Goal: Use online tool/utility: Utilize a website feature to perform a specific function

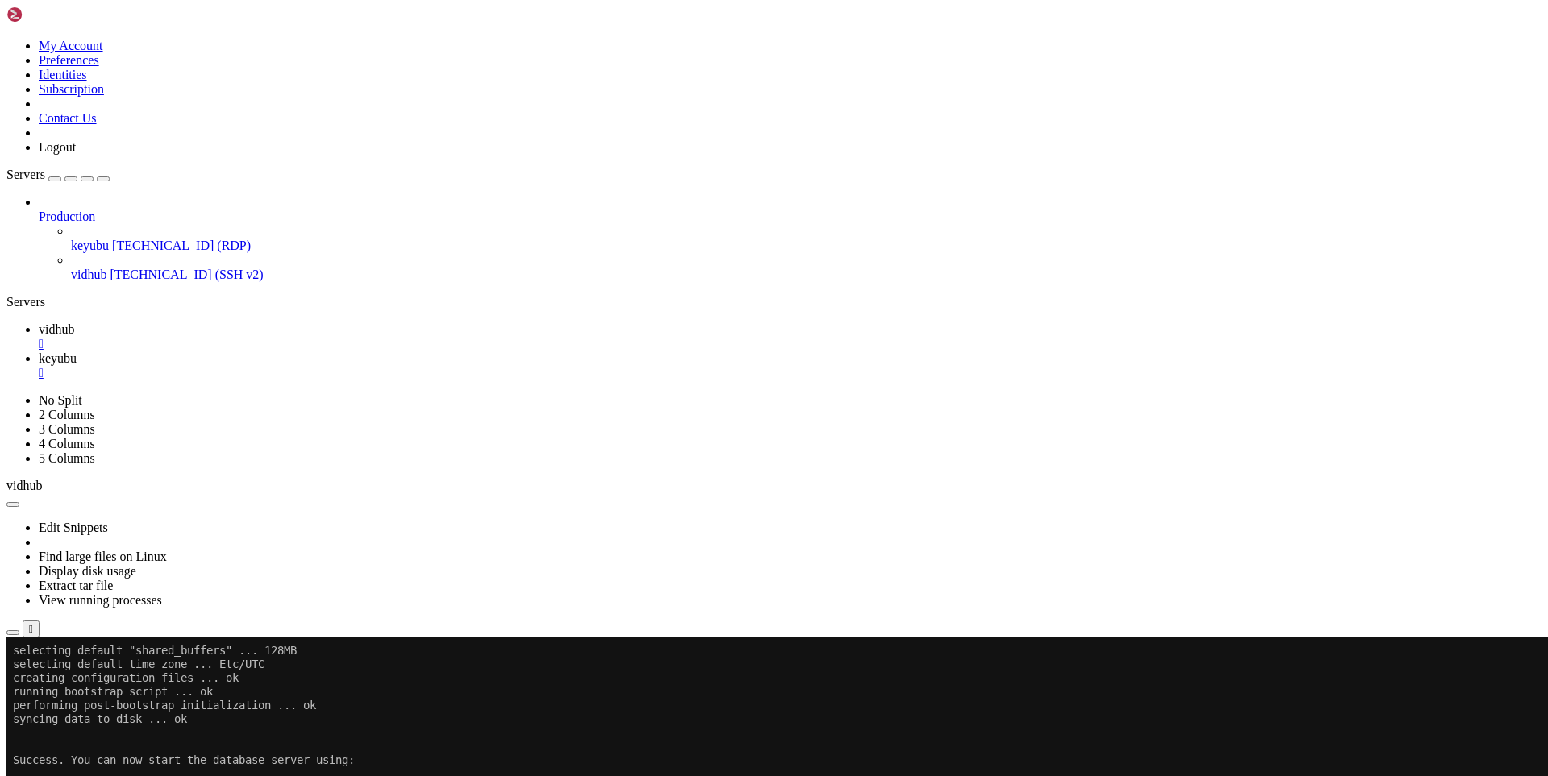
scroll to position [18840, 0]
click at [77, 351] on span "keyubu" at bounding box center [58, 358] width 38 height 14
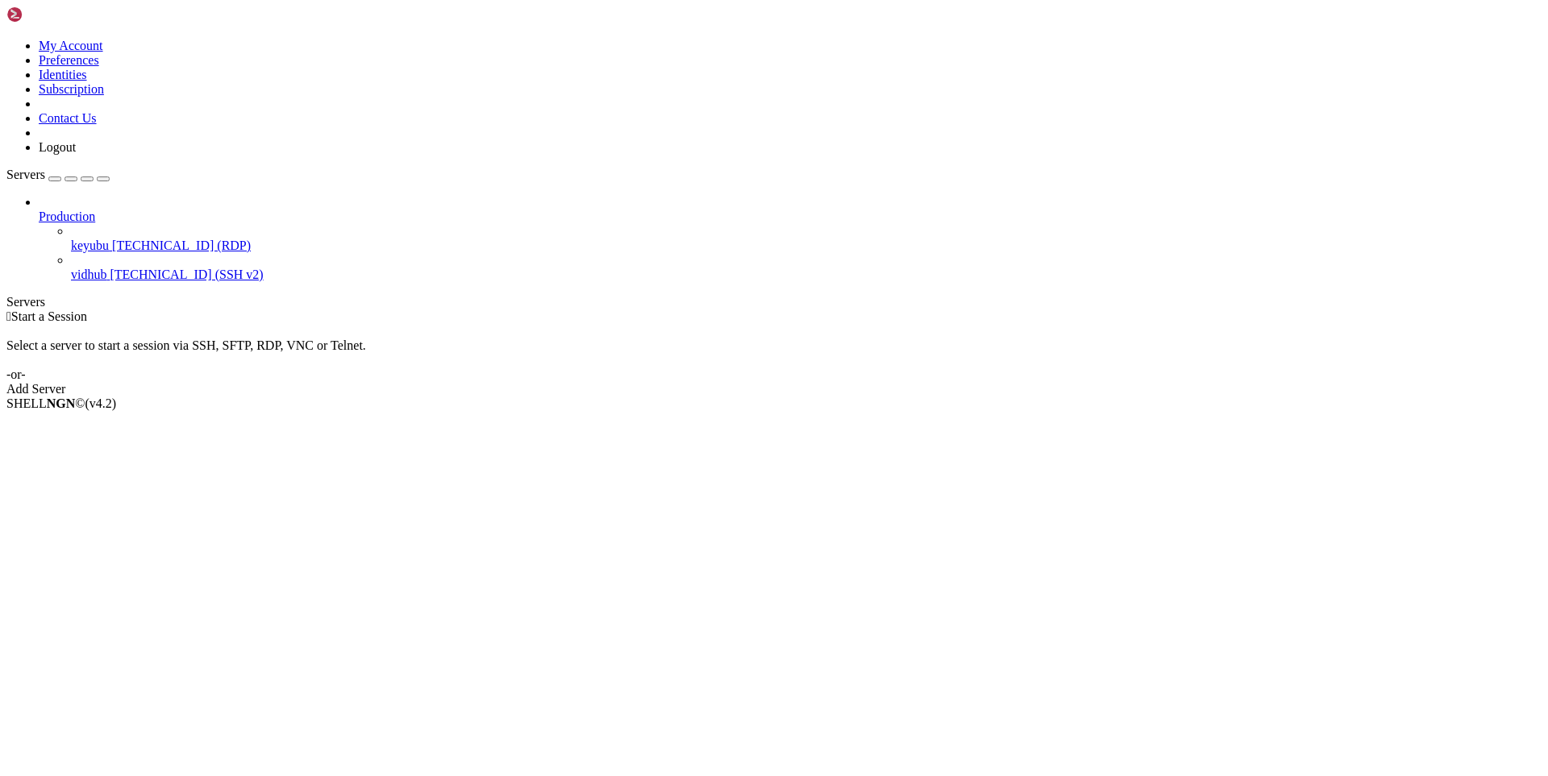
click at [106, 268] on span "vidhub" at bounding box center [88, 275] width 35 height 14
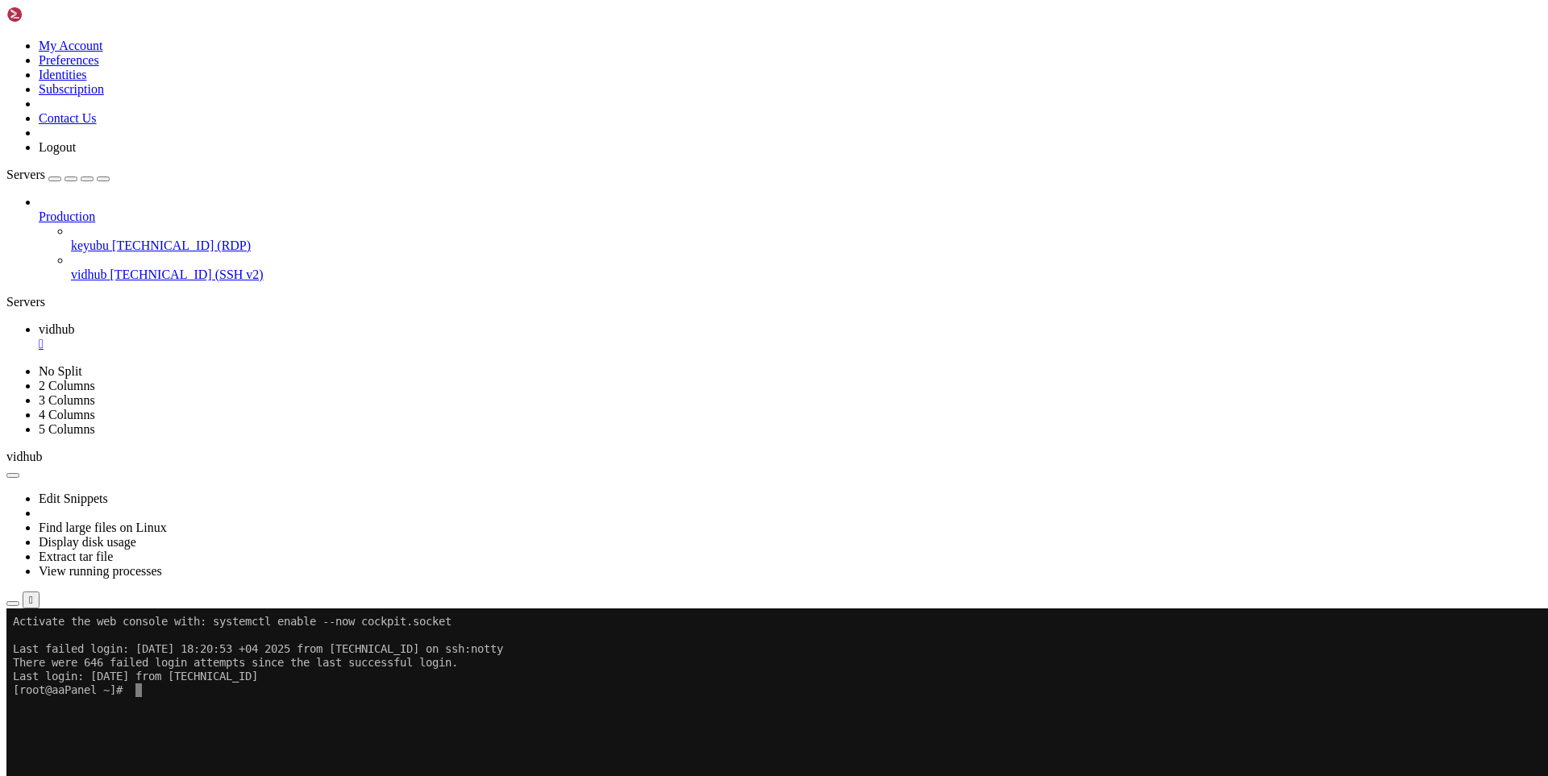
drag, startPoint x: 237, startPoint y: 1025, endPoint x: 814, endPoint y: 978, distance: 579.0
drag, startPoint x: 471, startPoint y: 863, endPoint x: 872, endPoint y: 819, distance: 403.8
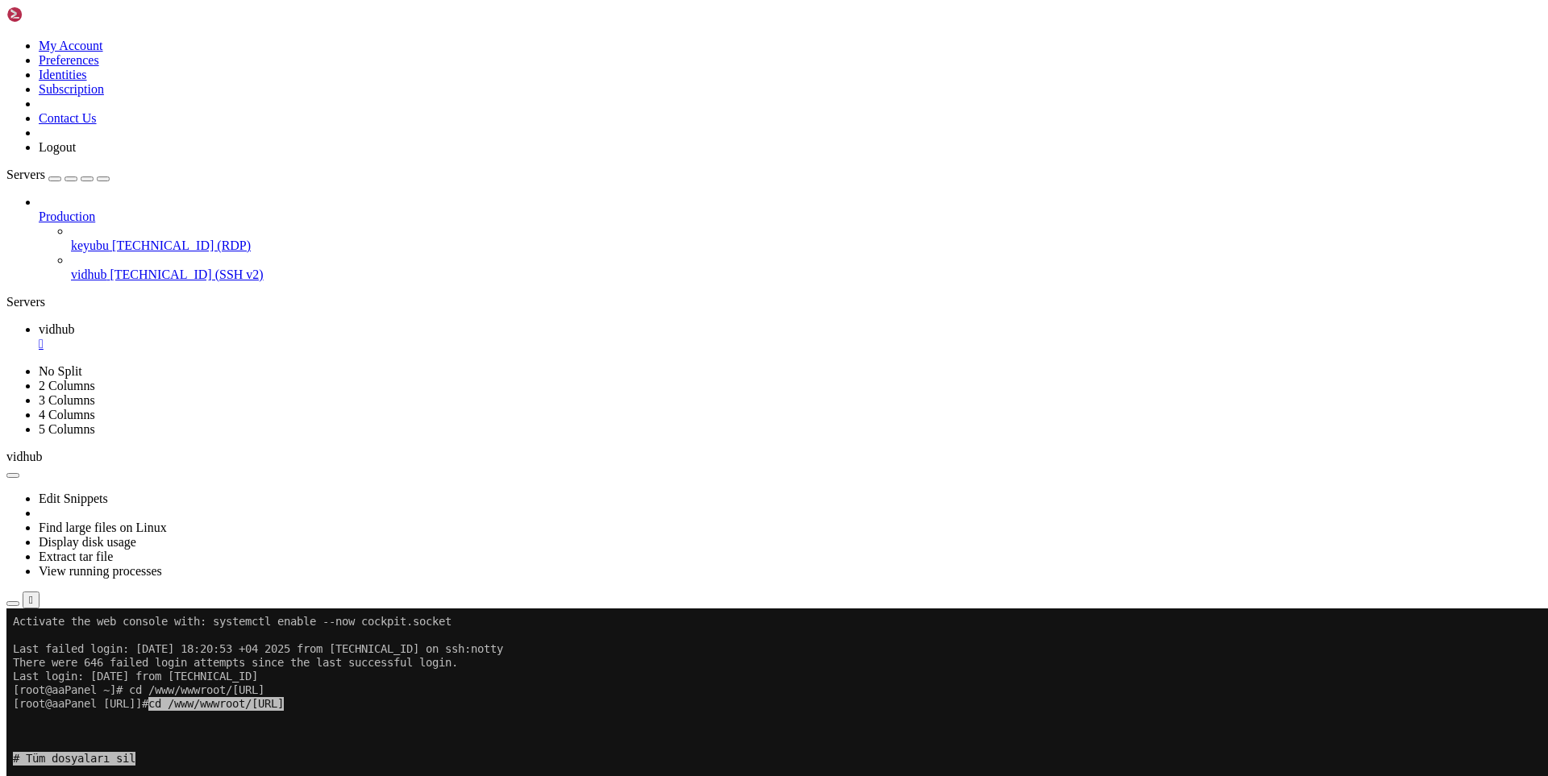
click at [112, 239] on span "[TECHNICAL_ID] (RDP)" at bounding box center [181, 246] width 139 height 14
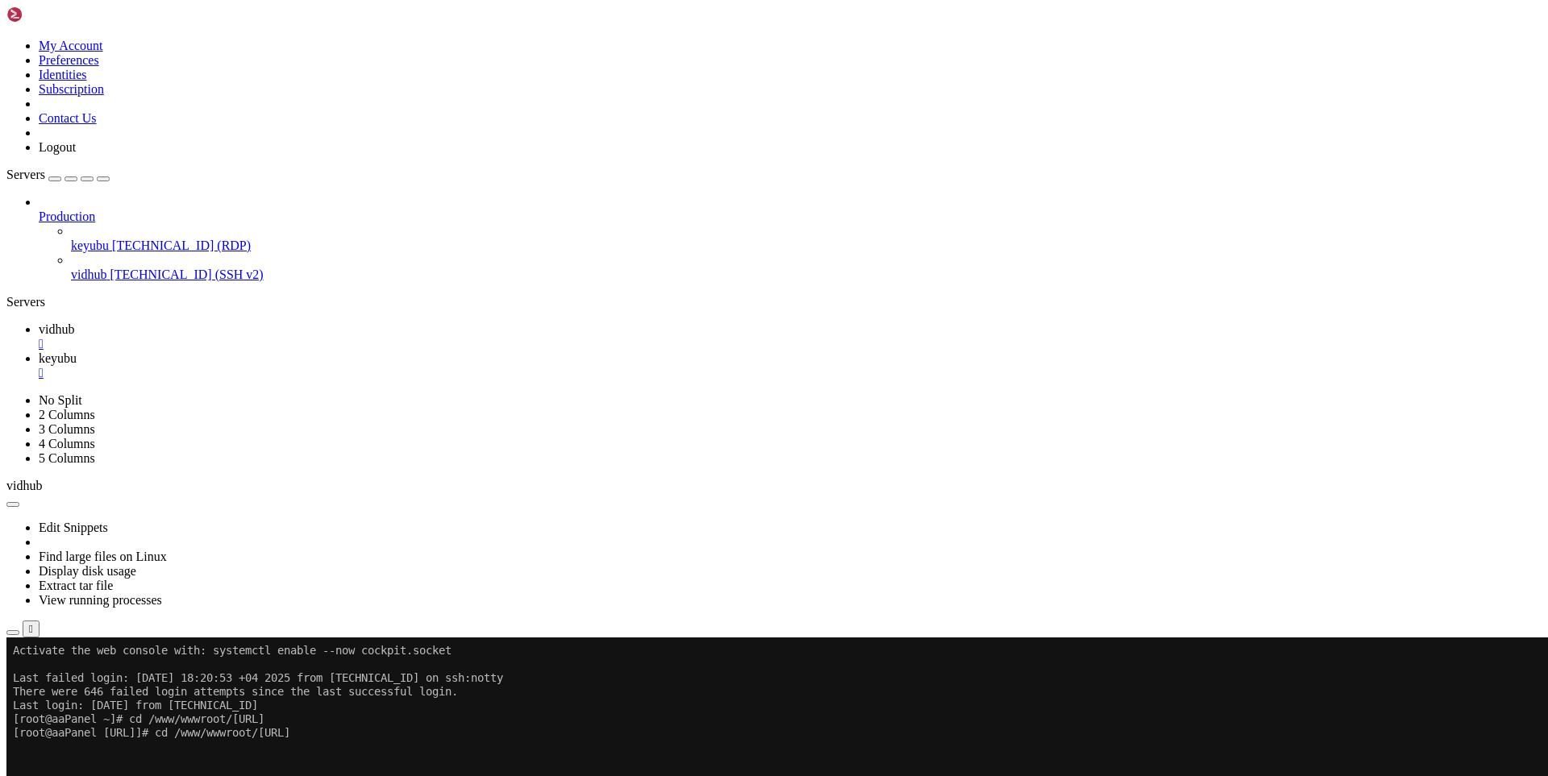
drag, startPoint x: 727, startPoint y: 1044, endPoint x: 782, endPoint y: 1041, distance: 54.9
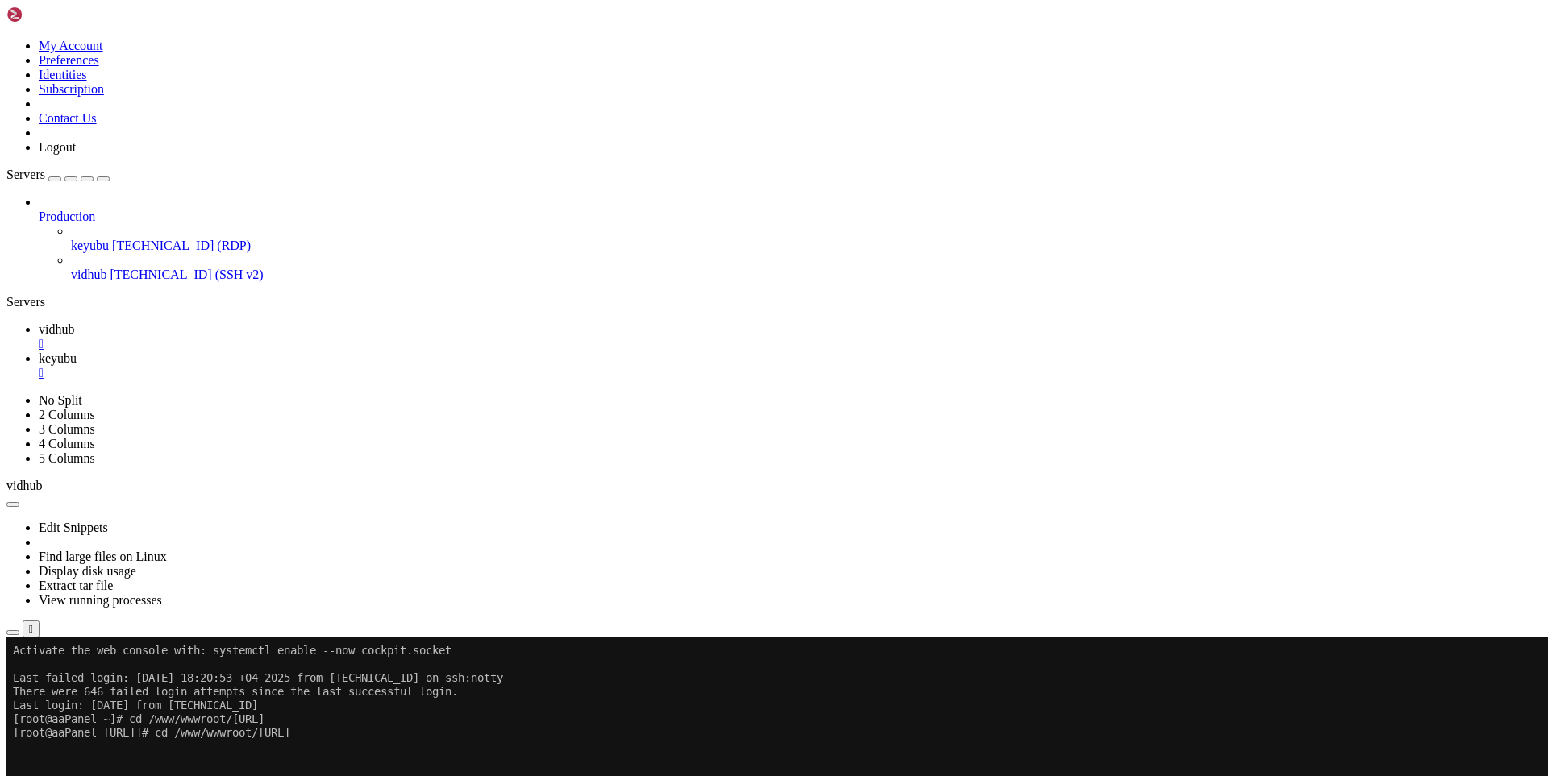
drag, startPoint x: 804, startPoint y: 1048, endPoint x: 726, endPoint y: 1049, distance: 77.4
